Goal: Contribute content: Contribute content

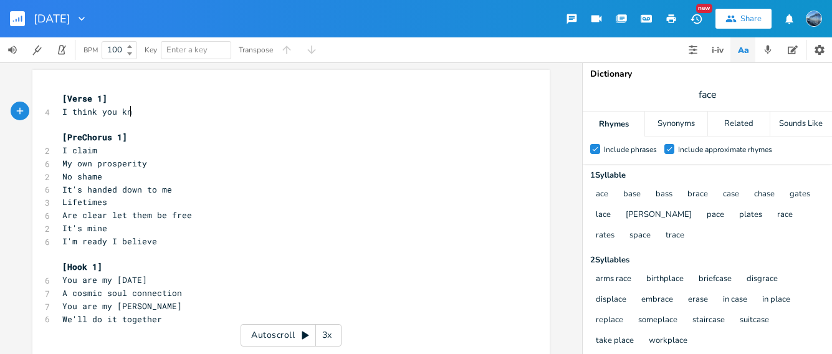
type textarea "I think you know"
type textarea "ew that first night"
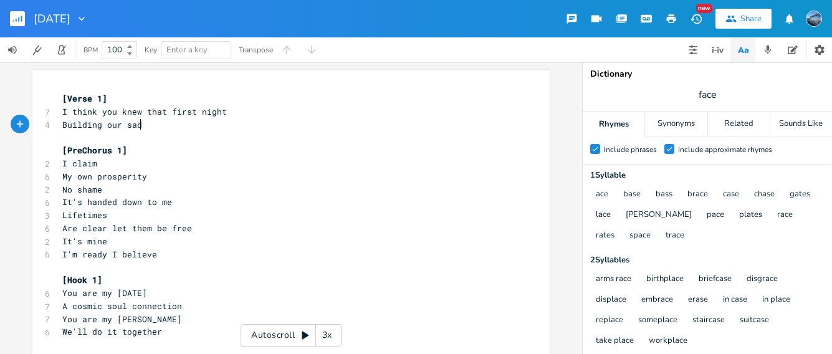
type textarea "Building our sad c"
type textarea "nd castles in the moon light"
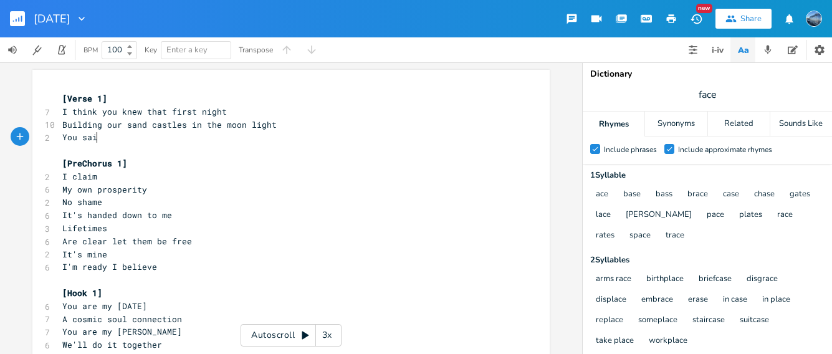
scroll to position [0, 30]
type textarea "You said ti"
type textarea "it would be"
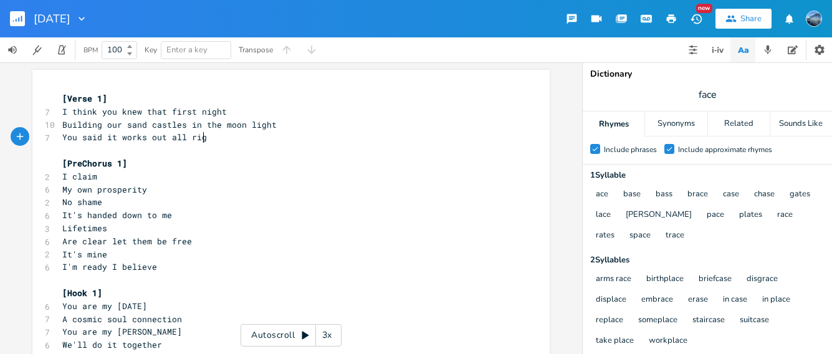
type textarea "orks out all right"
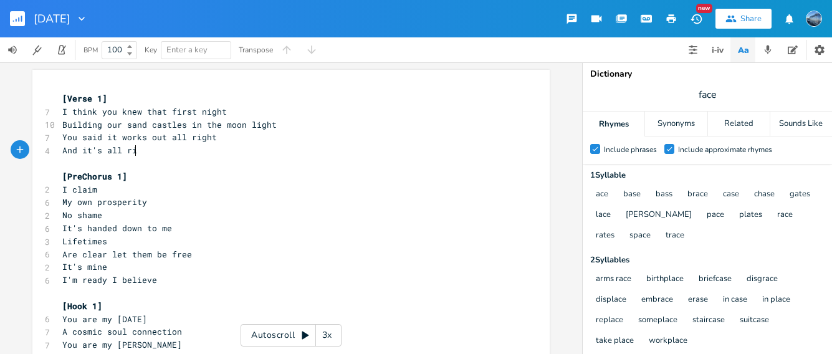
scroll to position [0, 59]
type textarea "And it's all right"
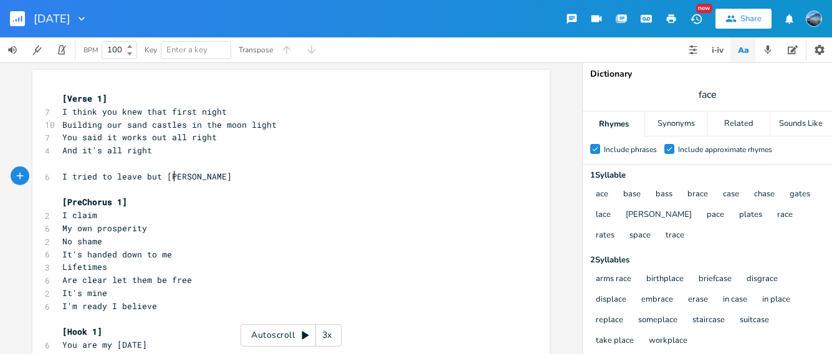
type textarea "I tried to leave but [PERSON_NAME]"
type textarea "ou stayed"
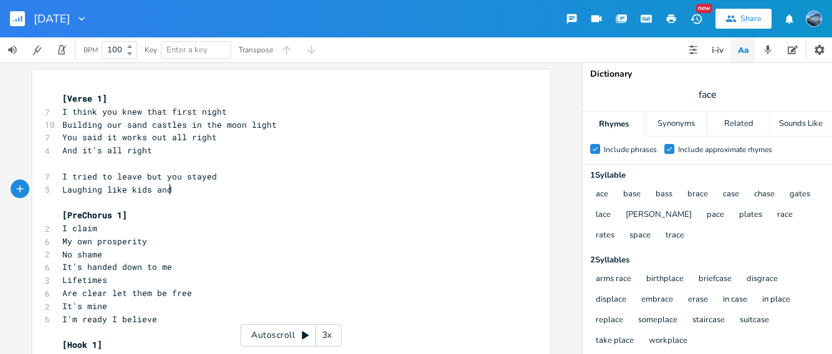
scroll to position [0, 84]
type textarea "Laughing like kids and diving une"
type textarea "derneath th waves"
type textarea "es"
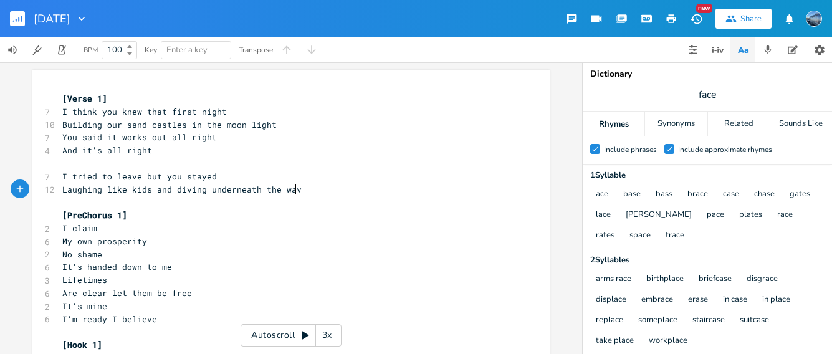
type textarea "wavese"
click at [253, 190] on span "Laughing like kids and diving underneath the wavese" at bounding box center [189, 189] width 254 height 11
click at [286, 188] on pre "Laughing like kids and diving under the wavese" at bounding box center [285, 189] width 450 height 13
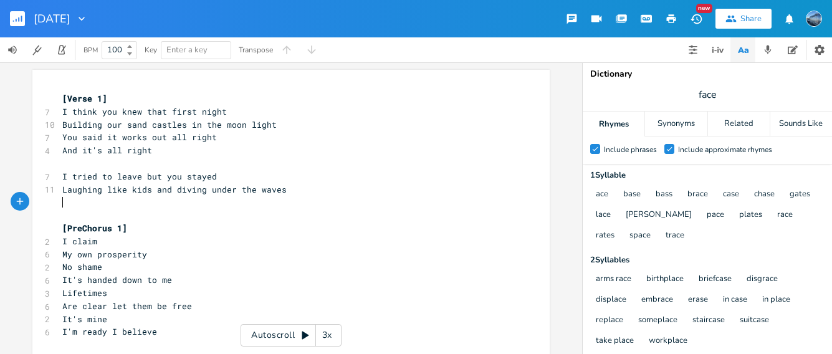
click at [124, 188] on span "Laughing like kids and diving under the waves" at bounding box center [174, 189] width 224 height 11
type textarea "a"
click at [154, 188] on span "Laughing like a kids and diving under the waves" at bounding box center [179, 189] width 234 height 11
click at [77, 126] on span "Building our sand castles in the moon light" at bounding box center [169, 124] width 214 height 11
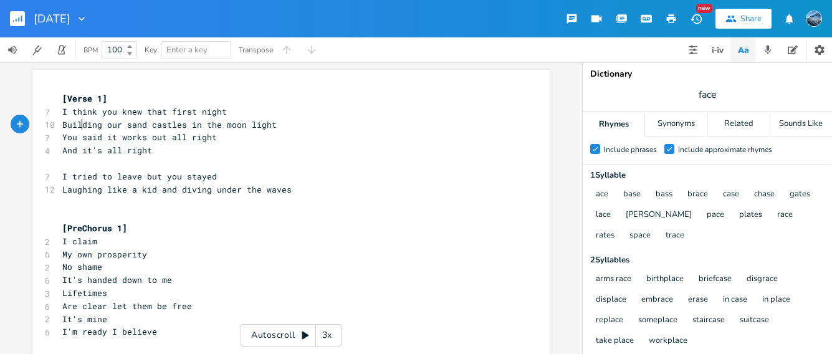
click at [77, 126] on span "Building our sand castles in the moon light" at bounding box center [169, 124] width 214 height 11
type textarea "Wwe"
type textarea "e built"
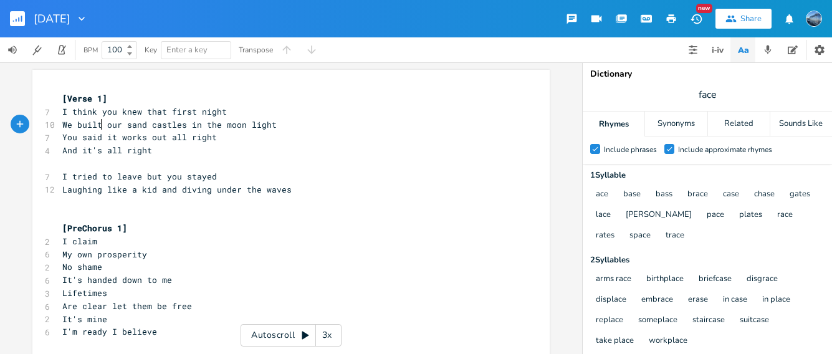
click at [108, 123] on span "We built our sand castles in the moon light" at bounding box center [169, 124] width 214 height 11
type textarea "a"
click at [236, 125] on span "We built a sand castles in the moon light" at bounding box center [164, 124] width 204 height 11
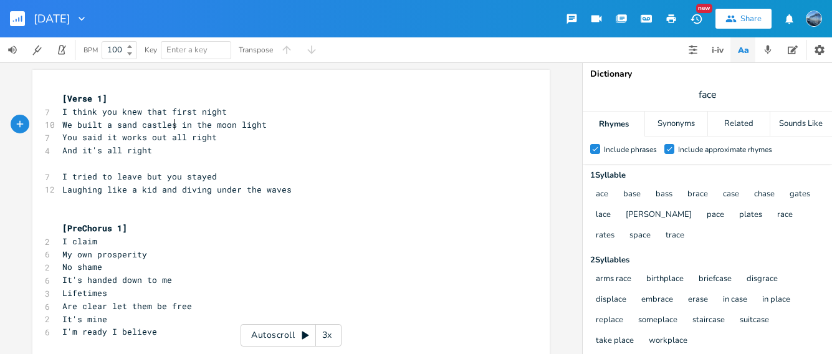
click at [172, 124] on span "We built a sand castles in the moon light" at bounding box center [164, 124] width 204 height 11
type textarea "="
click at [287, 188] on pre "Laughing like a kid and diving under the waves" at bounding box center [285, 189] width 450 height 13
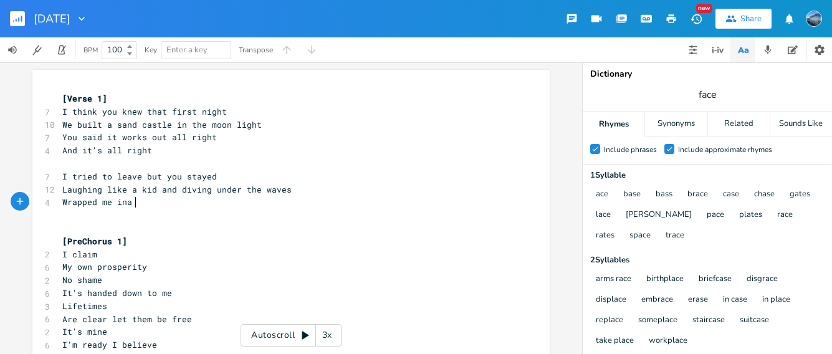
type textarea "Wrapped me ina t"
type textarea "towel and we pry"
type textarea "ayed"
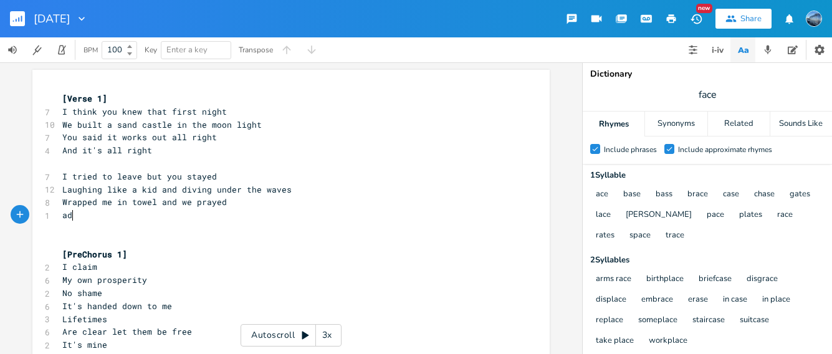
scroll to position [0, 11]
type textarea "ad"
type textarea "Ad"
type textarea "nd then we prayed"
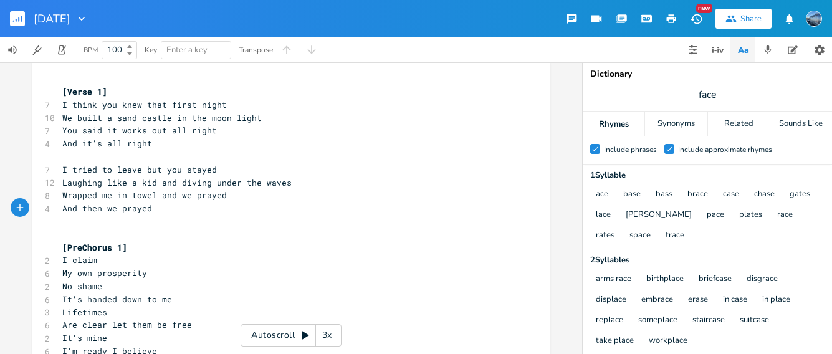
scroll to position [0, 0]
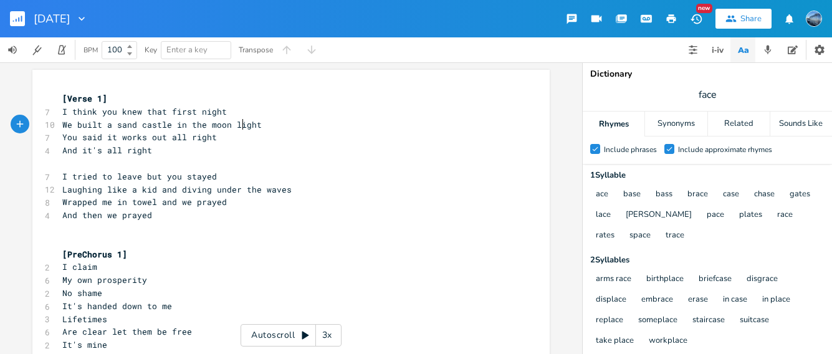
click at [239, 128] on span "We built a sand castle in the moon light" at bounding box center [161, 124] width 199 height 11
click at [290, 112] on icon "button" at bounding box center [292, 114] width 4 height 4
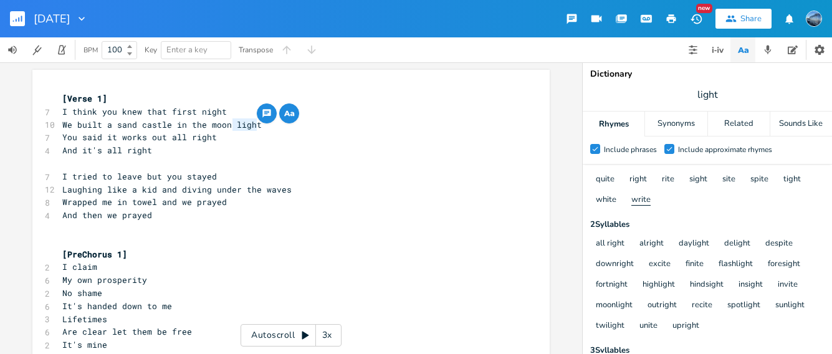
scroll to position [60, 0]
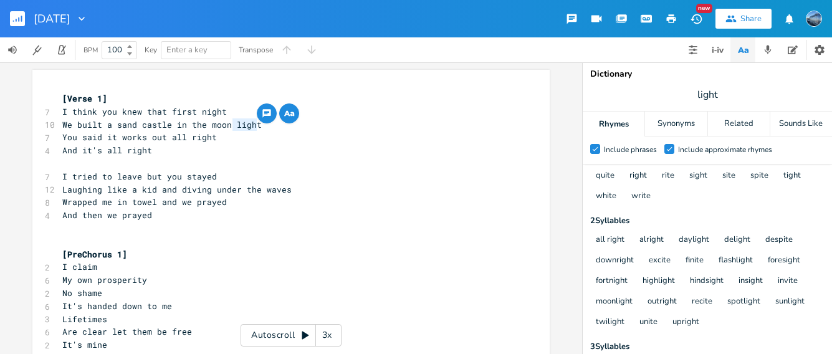
click at [209, 113] on span "I think you knew that first night" at bounding box center [144, 111] width 164 height 11
click at [208, 111] on span "I think you knew that first night" at bounding box center [144, 111] width 164 height 11
type textarea "night"
click at [208, 111] on span "I think you knew that first night" at bounding box center [144, 111] width 164 height 11
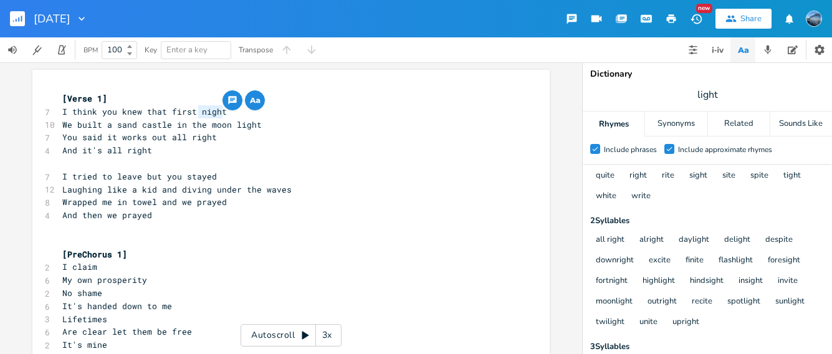
click at [250, 98] on icon "button" at bounding box center [253, 100] width 6 height 5
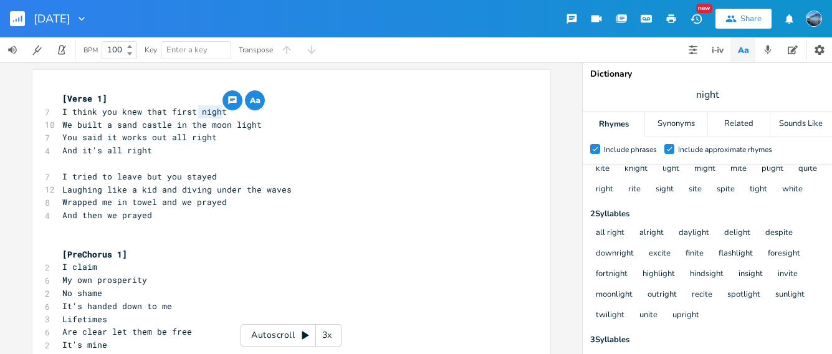
scroll to position [64, 0]
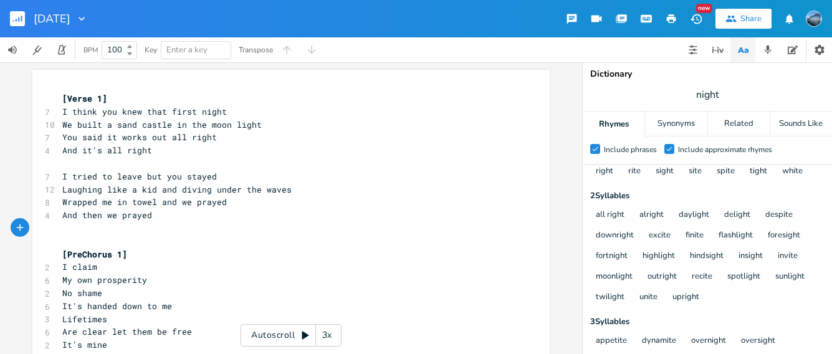
click at [360, 224] on pre "​" at bounding box center [285, 228] width 450 height 13
click at [125, 202] on span "Wrapped me in towel and we prayed" at bounding box center [144, 201] width 164 height 11
type textarea "a"
click at [191, 176] on span "I tried to leave but you stayed" at bounding box center [139, 176] width 155 height 11
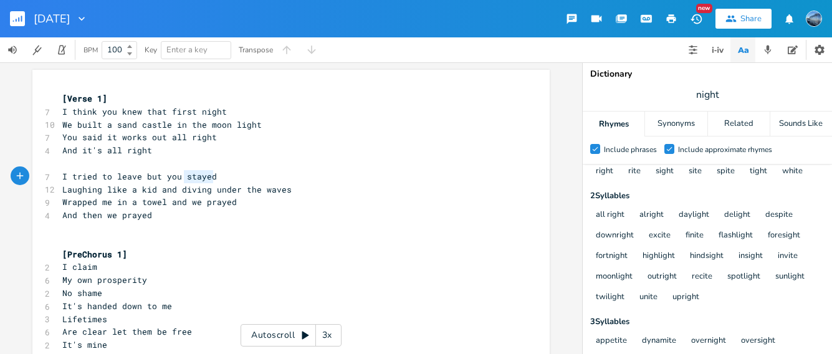
click at [191, 176] on span "I tried to leave but you stayed" at bounding box center [139, 176] width 155 height 11
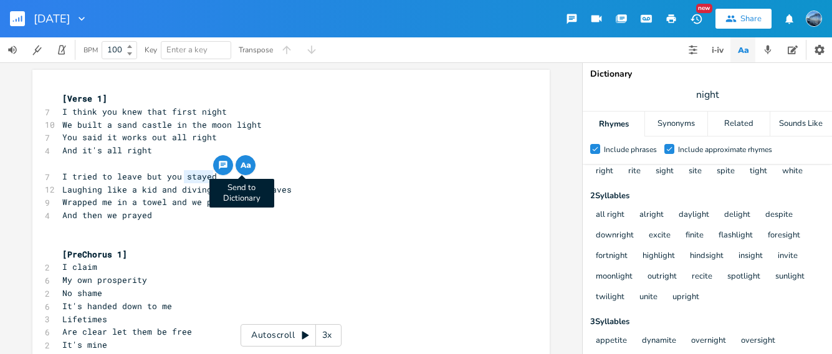
type textarea "stayed"
click at [247, 166] on icon "button" at bounding box center [249, 165] width 4 height 4
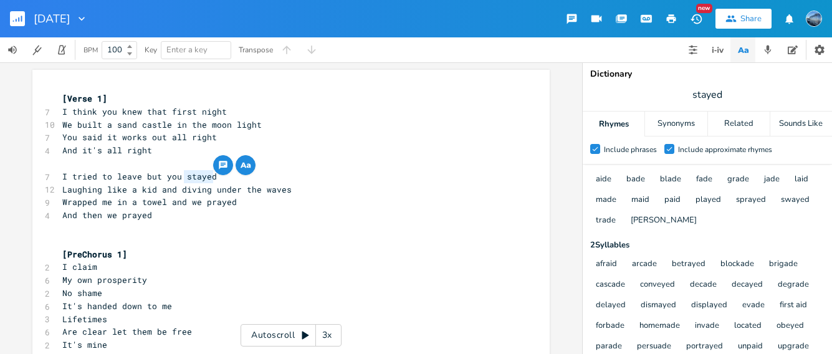
scroll to position [0, 0]
